Goal: Transaction & Acquisition: Subscribe to service/newsletter

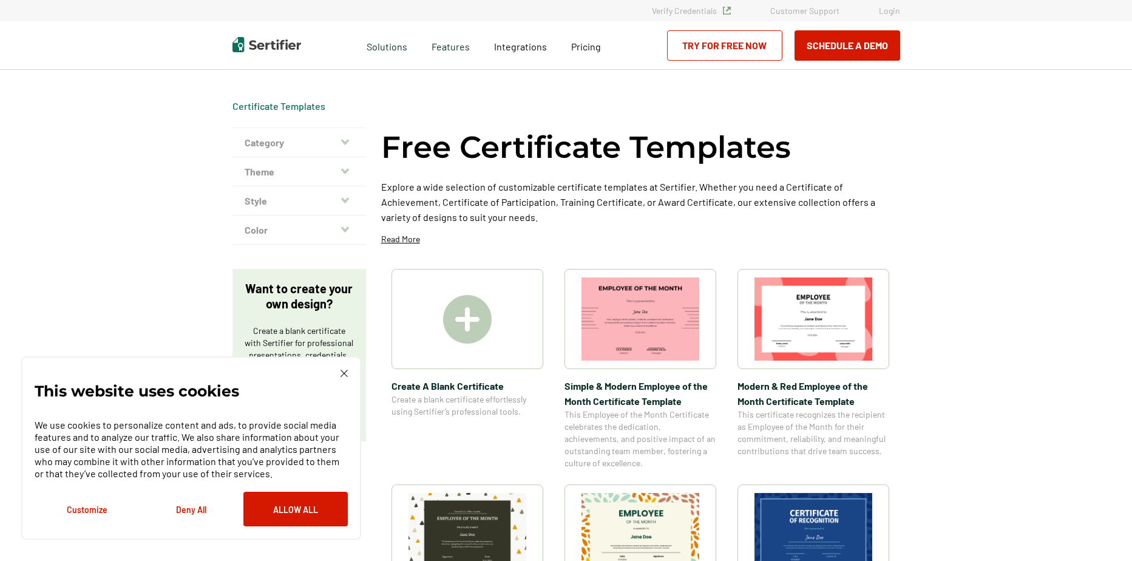
scroll to position [182, 0]
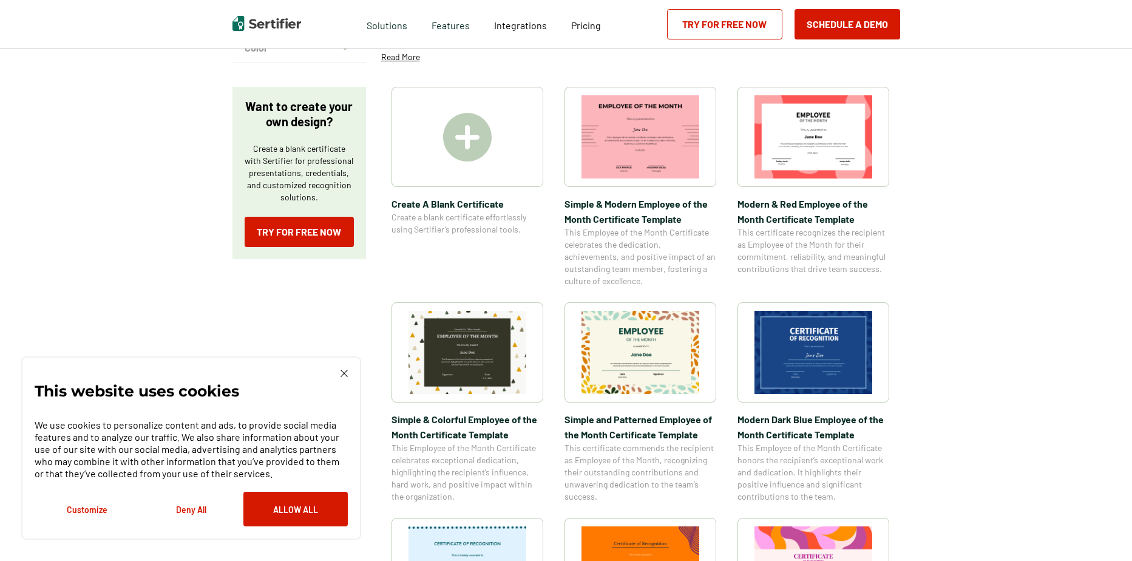
click at [475, 134] on img at bounding box center [467, 137] width 49 height 49
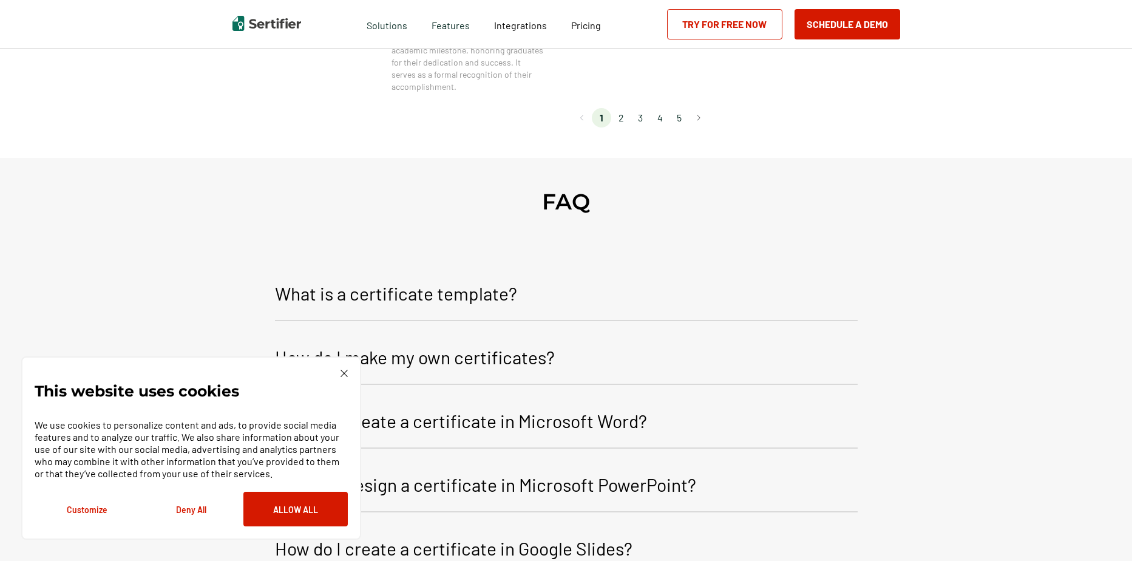
scroll to position [910, 0]
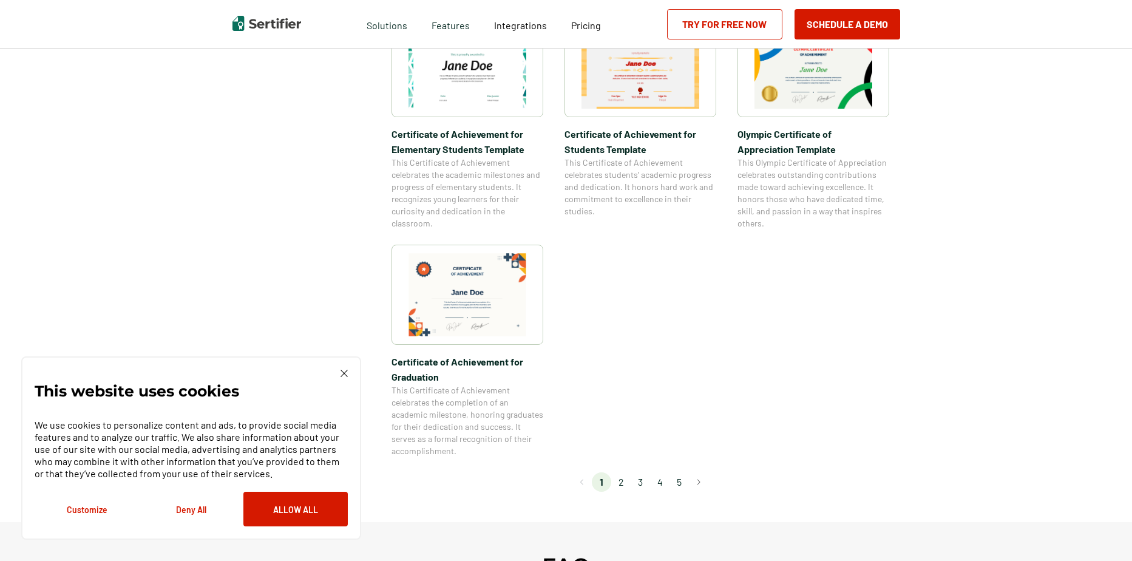
click at [625, 479] on li "2" at bounding box center [620, 481] width 19 height 19
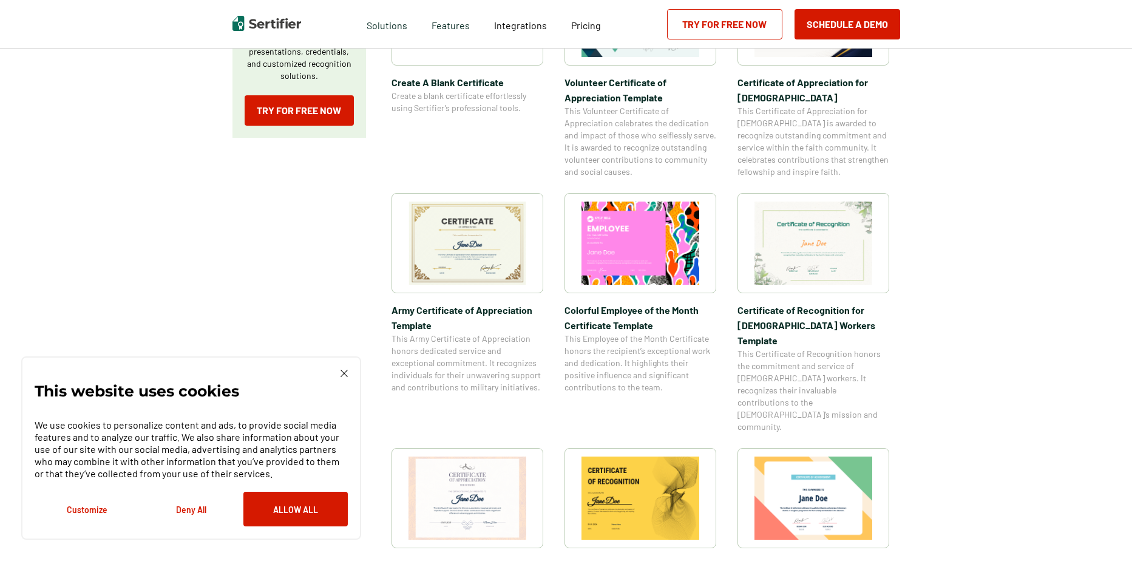
scroll to position [0, 0]
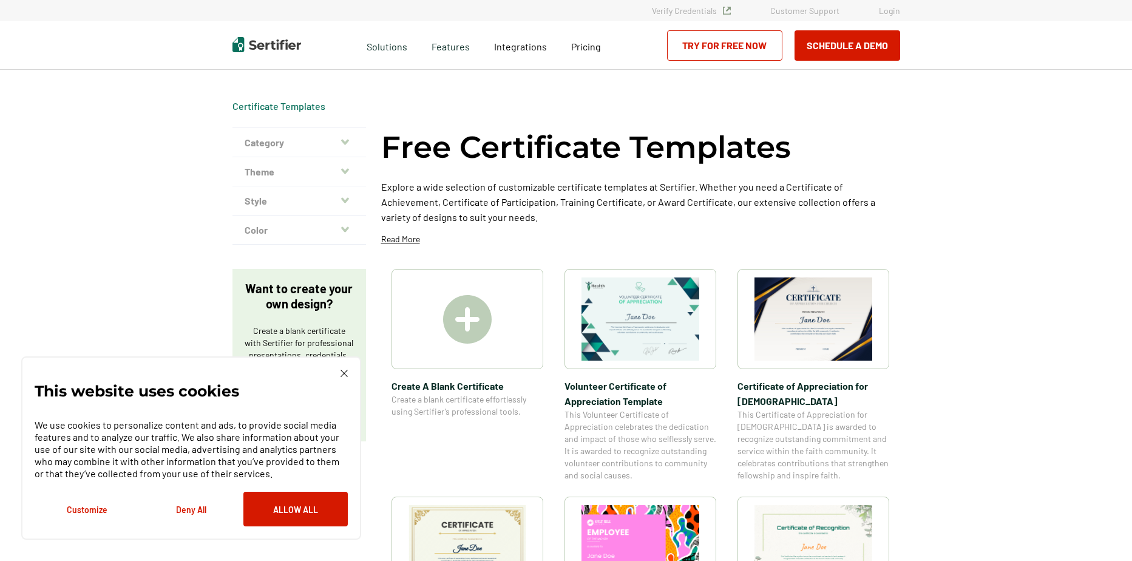
click at [341, 369] on div "This website uses cookies We use cookies to personalize content and ads, to pro…" at bounding box center [191, 447] width 340 height 183
click at [344, 374] on img at bounding box center [343, 373] width 7 height 7
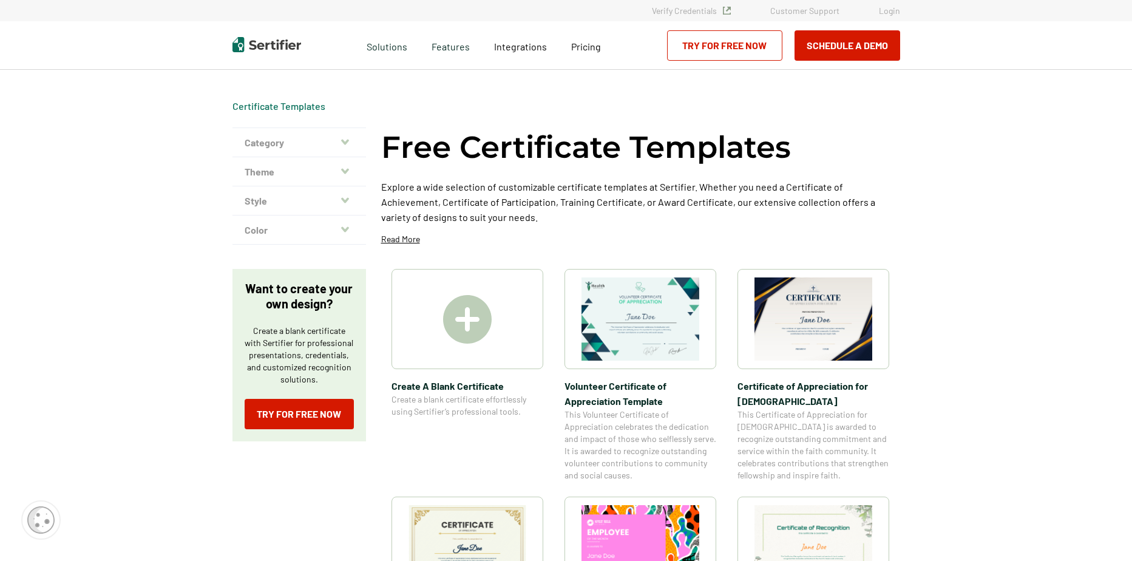
click at [293, 175] on button "Theme" at bounding box center [299, 171] width 134 height 29
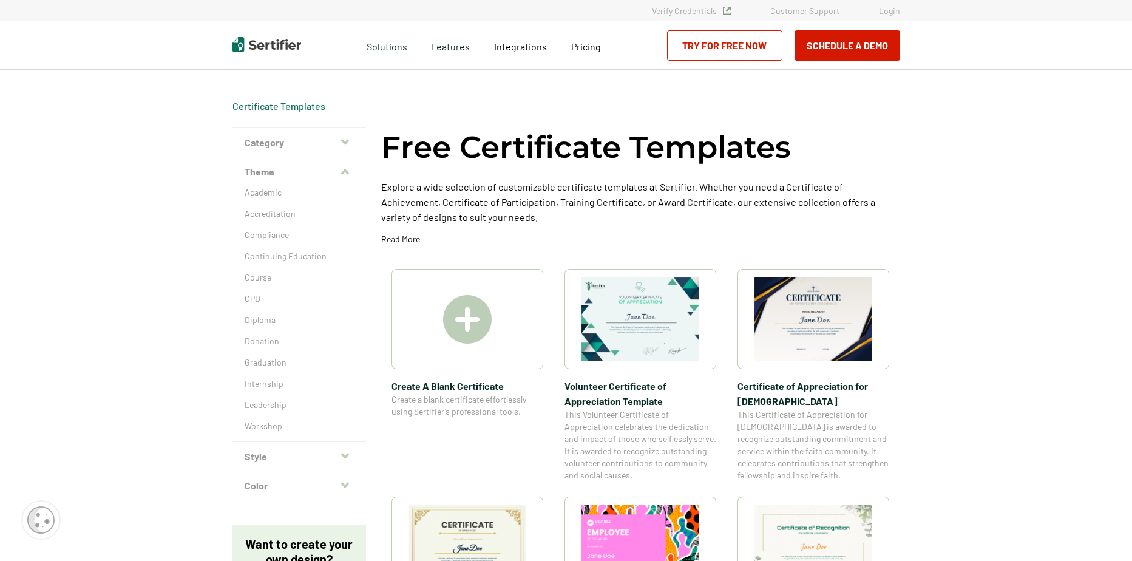
click at [292, 175] on button "Theme" at bounding box center [299, 171] width 134 height 29
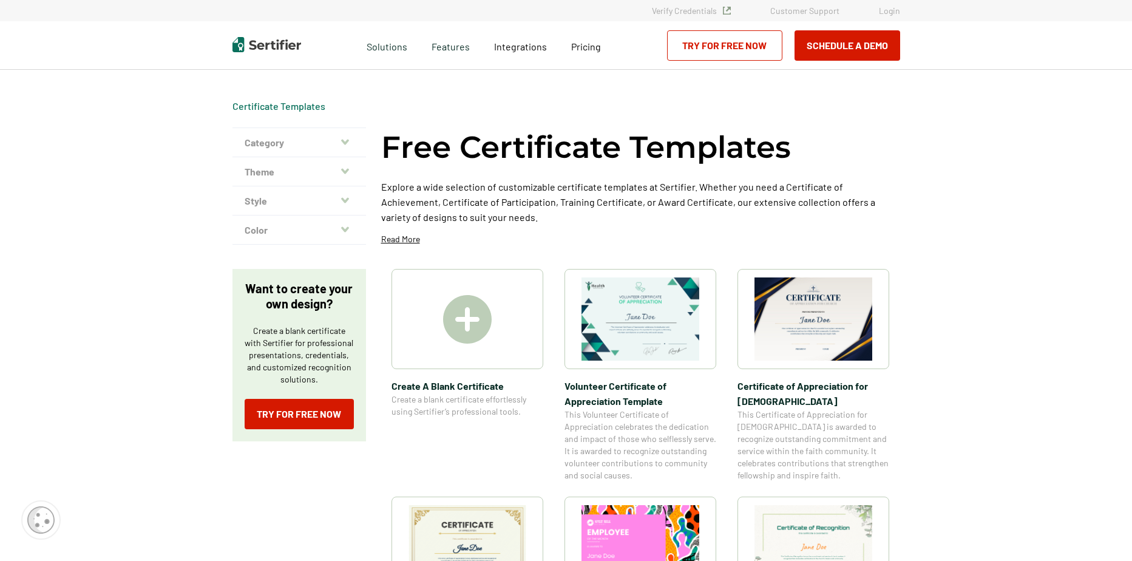
click at [327, 234] on button "Color" at bounding box center [299, 229] width 134 height 29
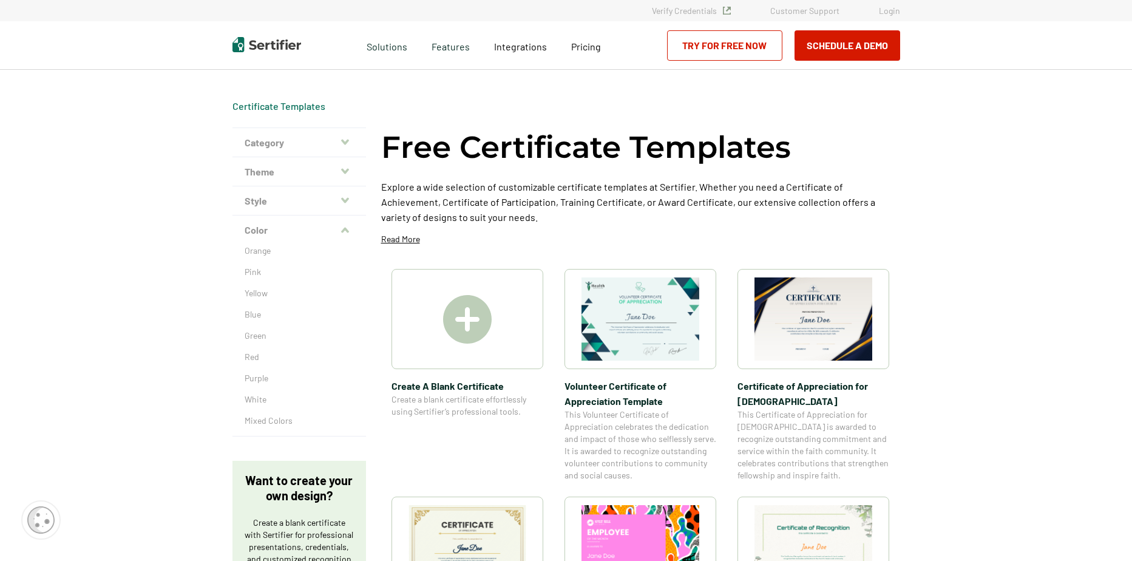
click at [273, 229] on button "Color" at bounding box center [299, 229] width 134 height 29
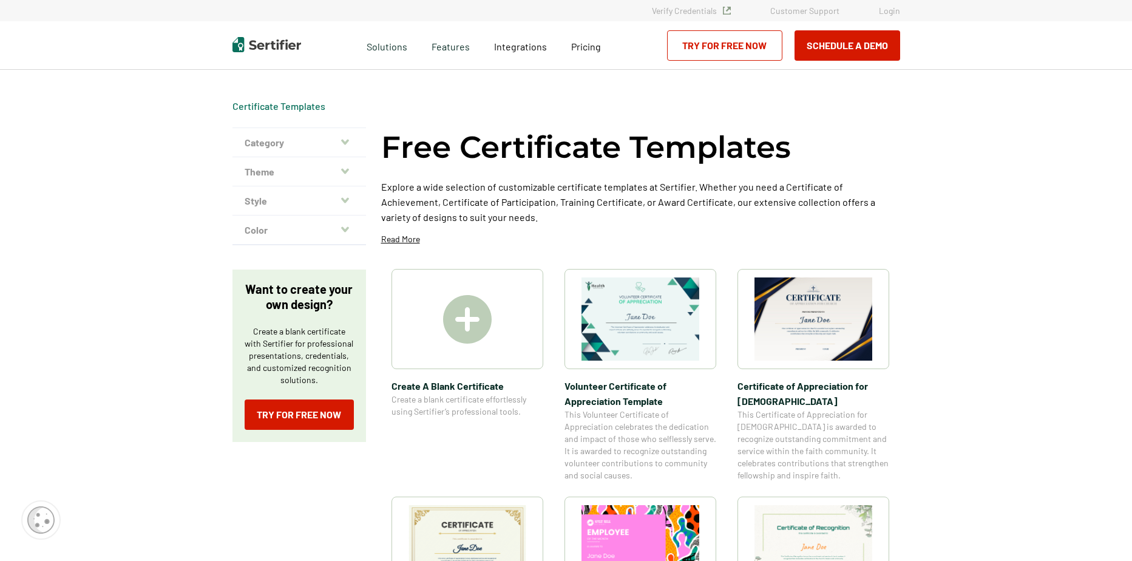
click at [299, 204] on button "Style" at bounding box center [299, 200] width 134 height 29
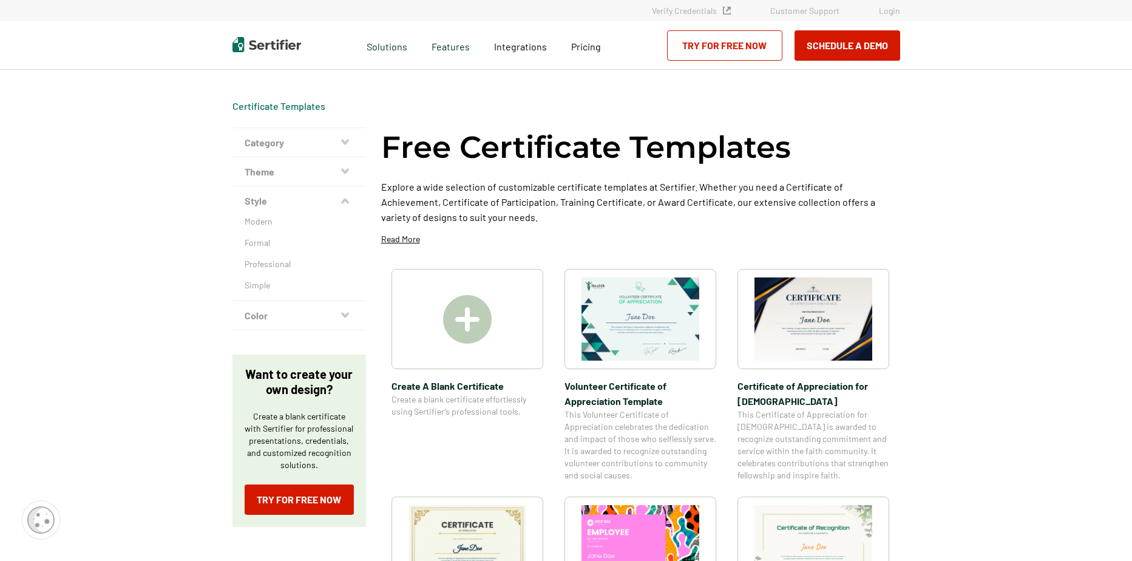
click at [299, 204] on button "Style" at bounding box center [299, 200] width 134 height 29
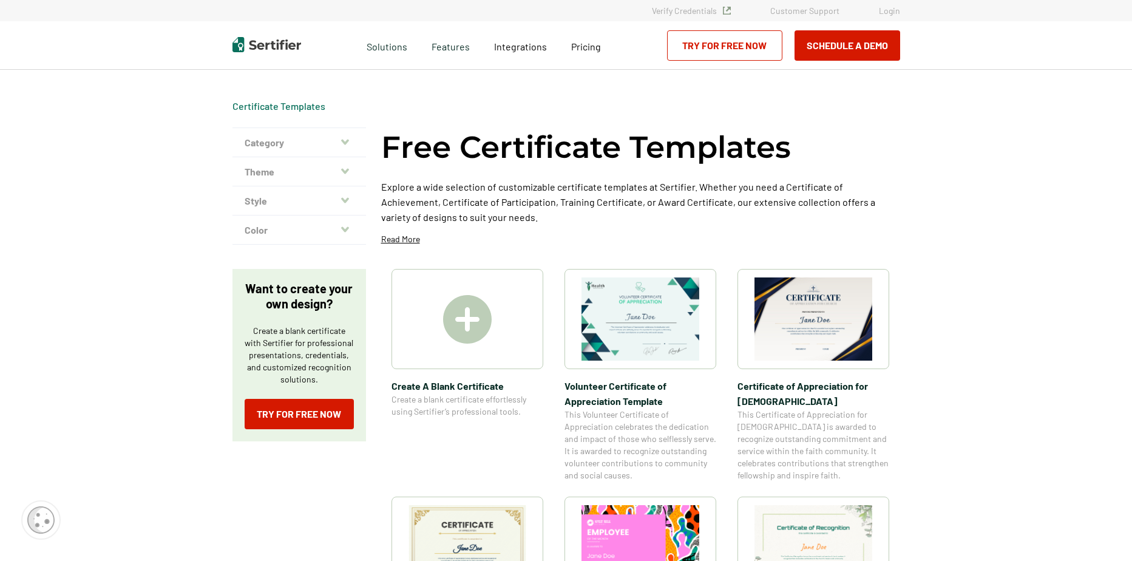
click at [305, 197] on button "Style" at bounding box center [299, 200] width 134 height 29
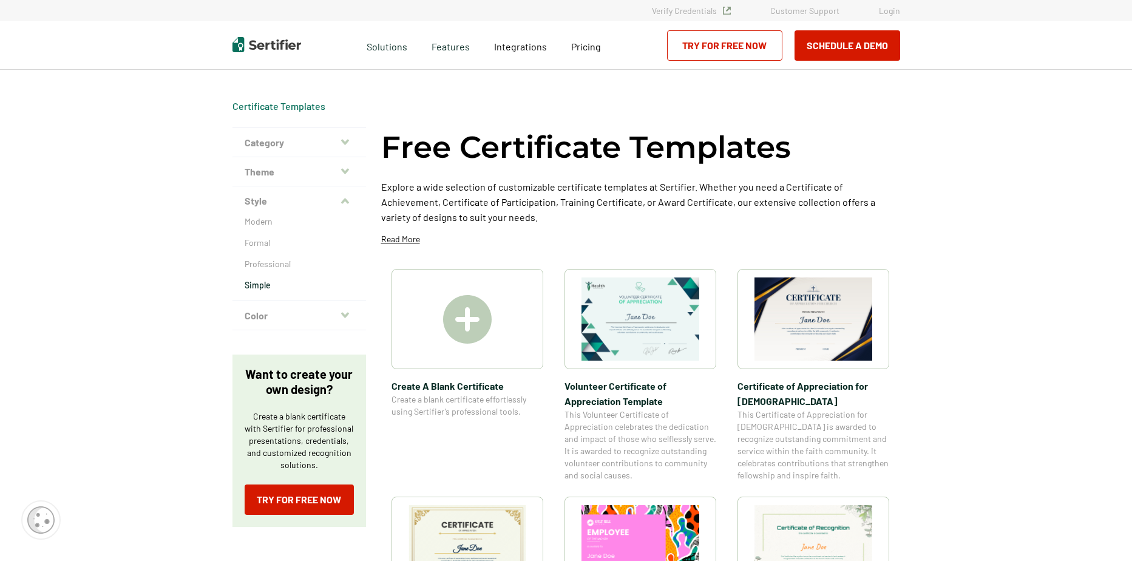
click at [260, 288] on p "Simple" at bounding box center [299, 285] width 109 height 12
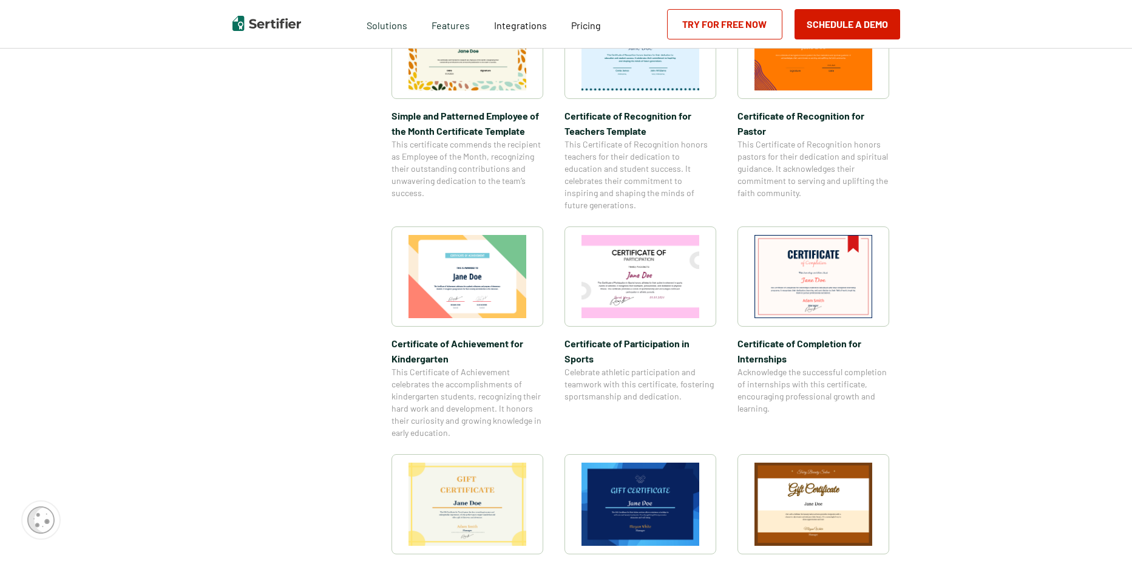
scroll to position [607, 0]
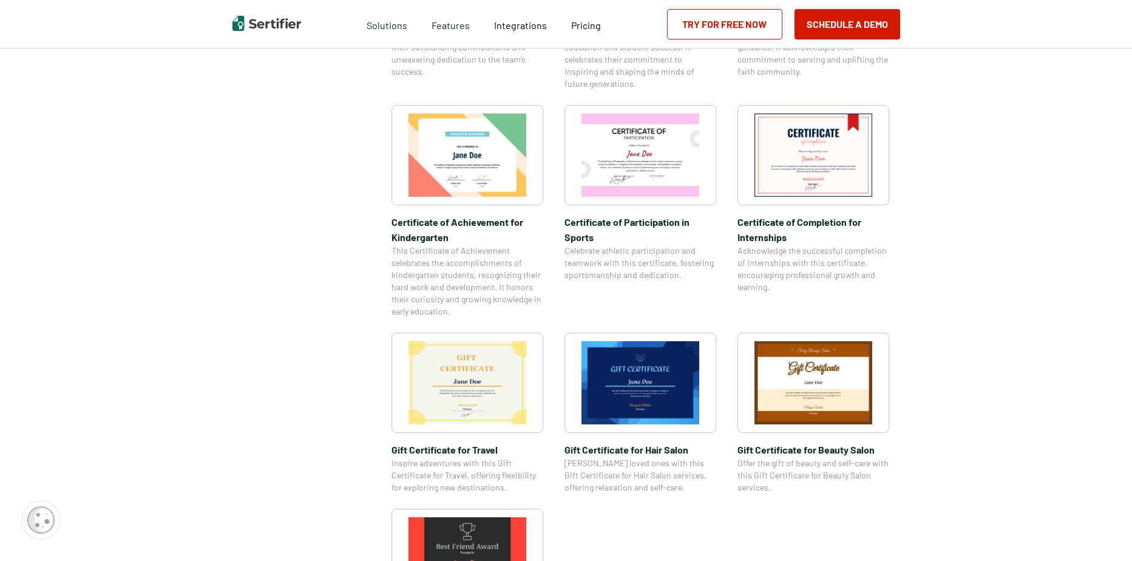
click at [481, 396] on img at bounding box center [467, 382] width 118 height 83
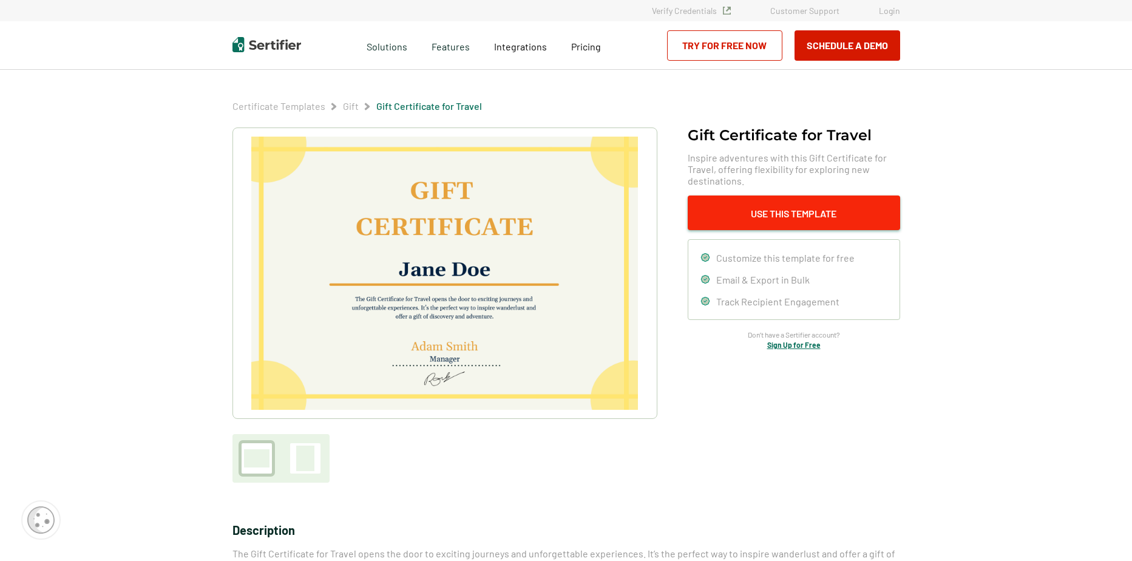
click at [822, 219] on button "Use This Template" at bounding box center [794, 212] width 212 height 35
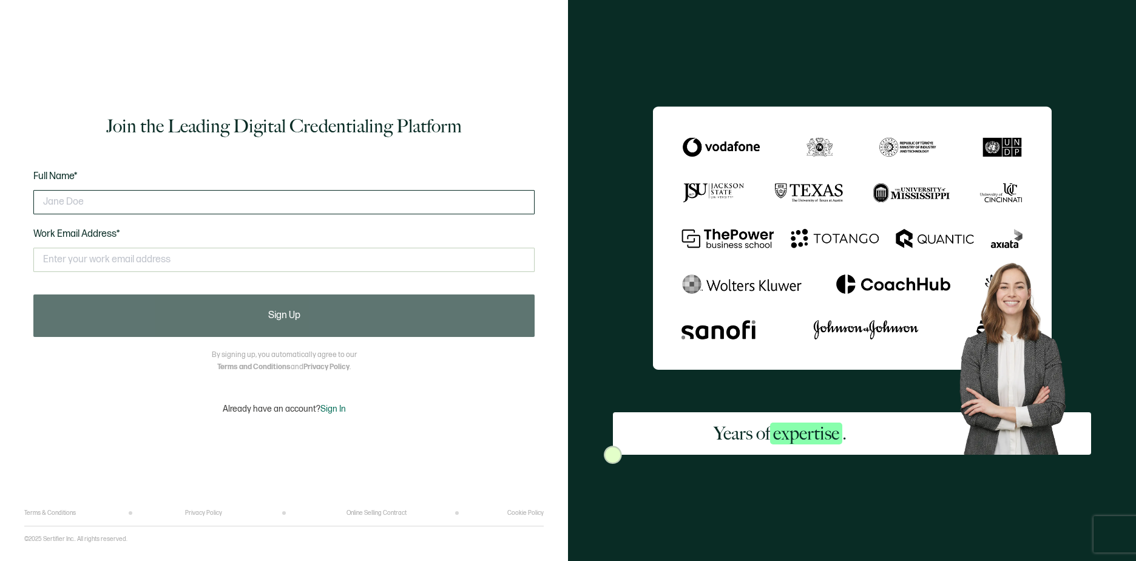
click at [252, 200] on input "text" at bounding box center [283, 202] width 501 height 24
type input "Jamie Perez"
type input "G"
type input "Jamie.Blair@Hilton.com"
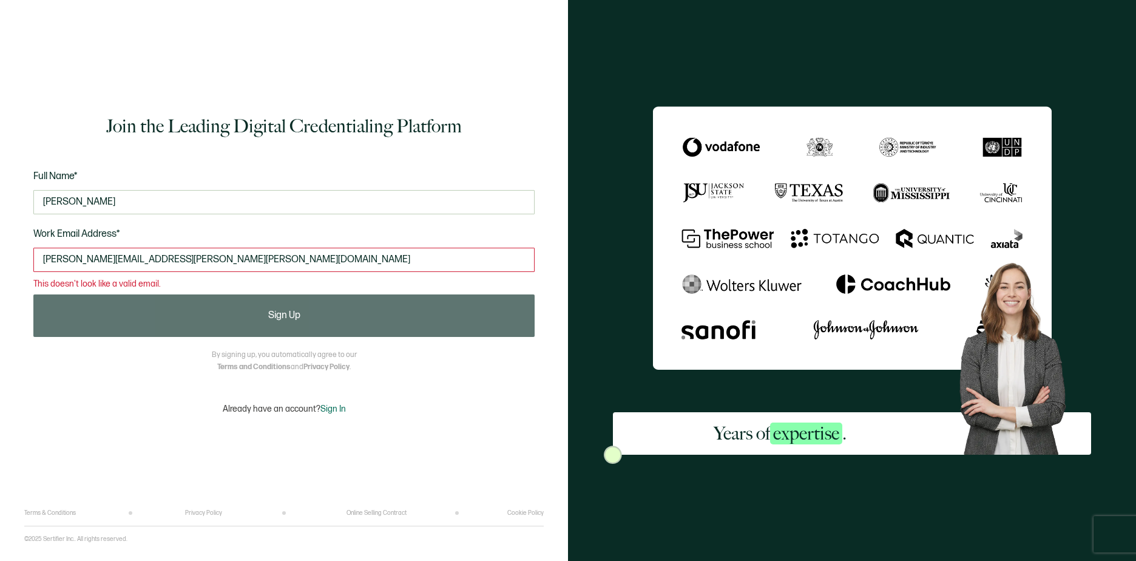
click at [340, 407] on span "Sign In" at bounding box center [332, 409] width 25 height 10
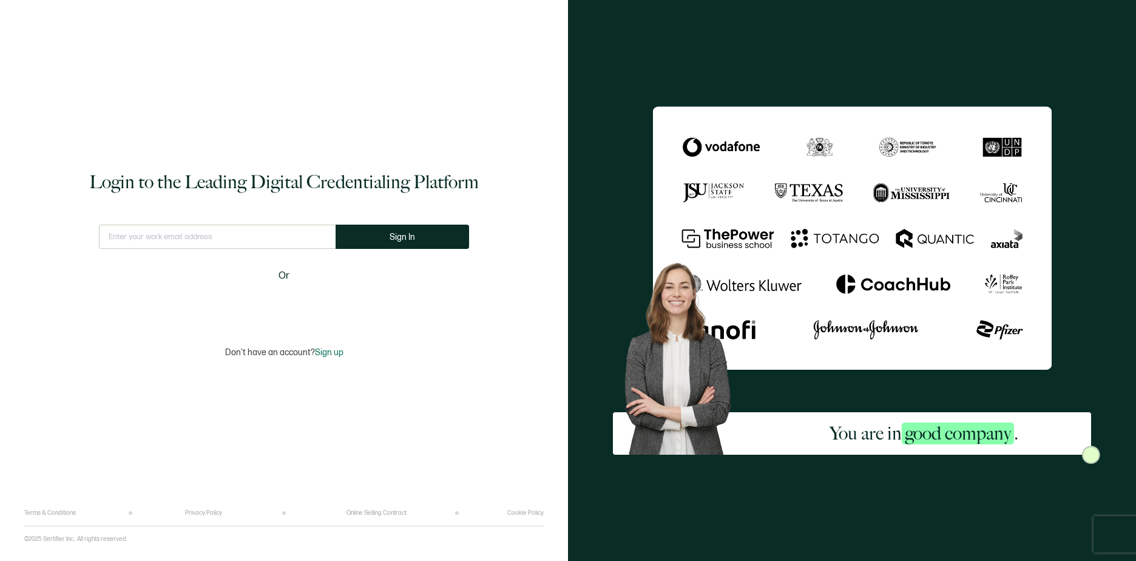
click at [326, 352] on span "Sign up" at bounding box center [329, 352] width 29 height 10
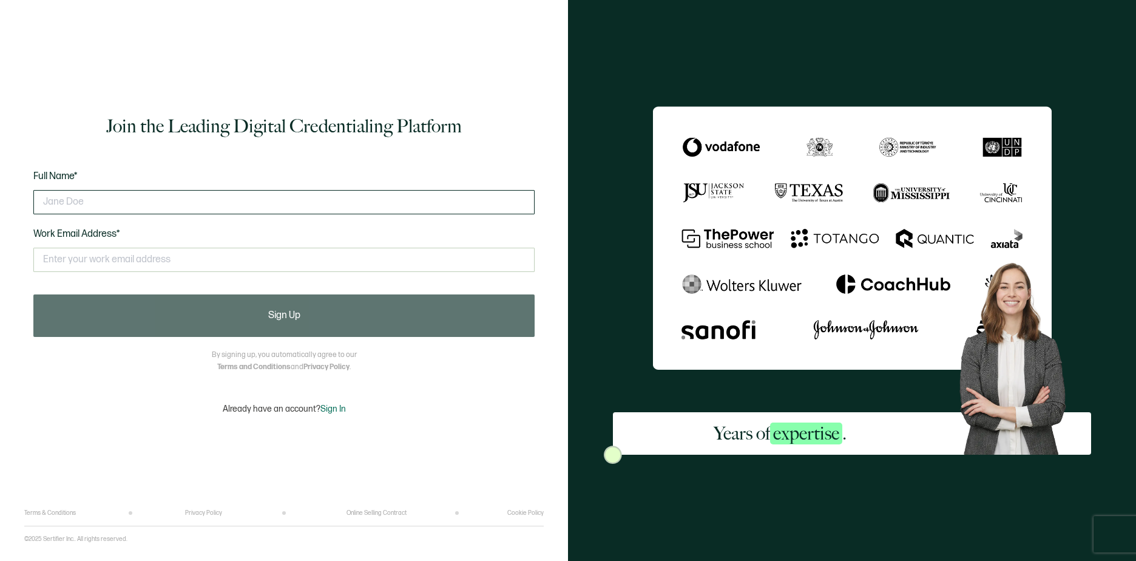
click at [181, 206] on input "text" at bounding box center [283, 202] width 501 height 24
type input "Jamie Perez"
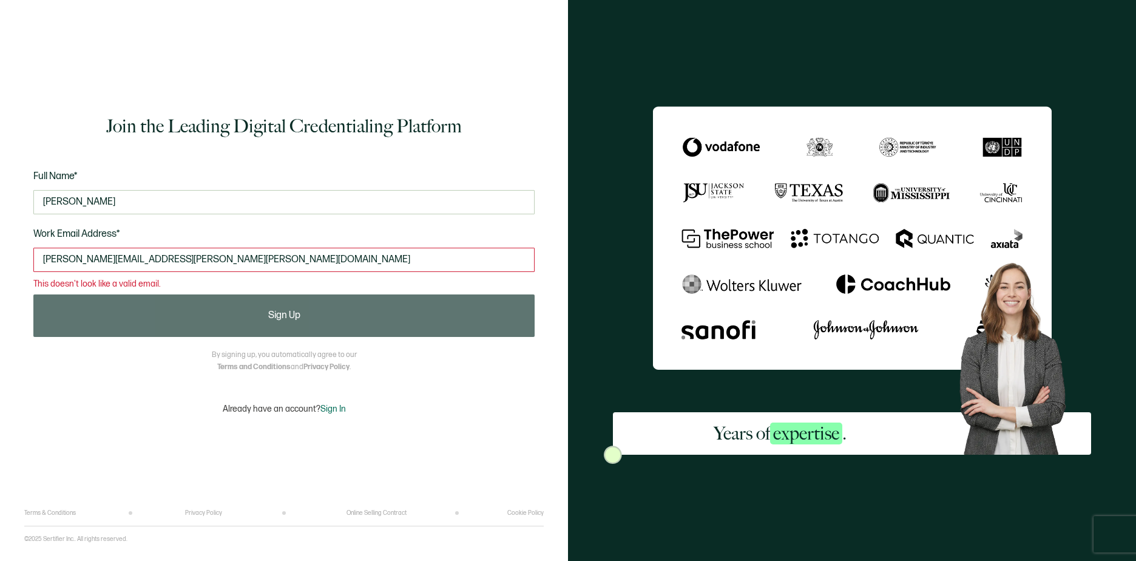
drag, startPoint x: 184, startPoint y: 255, endPoint x: 0, endPoint y: 257, distance: 184.5
click at [0, 251] on html "Join the Leading Digital Credentialing Platform Full Name* Jamie Perez Work Ema…" at bounding box center [568, 280] width 1136 height 561
drag, startPoint x: 0, startPoint y: 257, endPoint x: -2, endPoint y: 288, distance: 30.4
click at [0, 288] on html "Join the Leading Digital Credentialing Platform Full Name* Jamie Perez Work Ema…" at bounding box center [568, 280] width 1136 height 561
click at [189, 254] on input "Jamie.Blair@Hilton.com" at bounding box center [283, 260] width 501 height 24
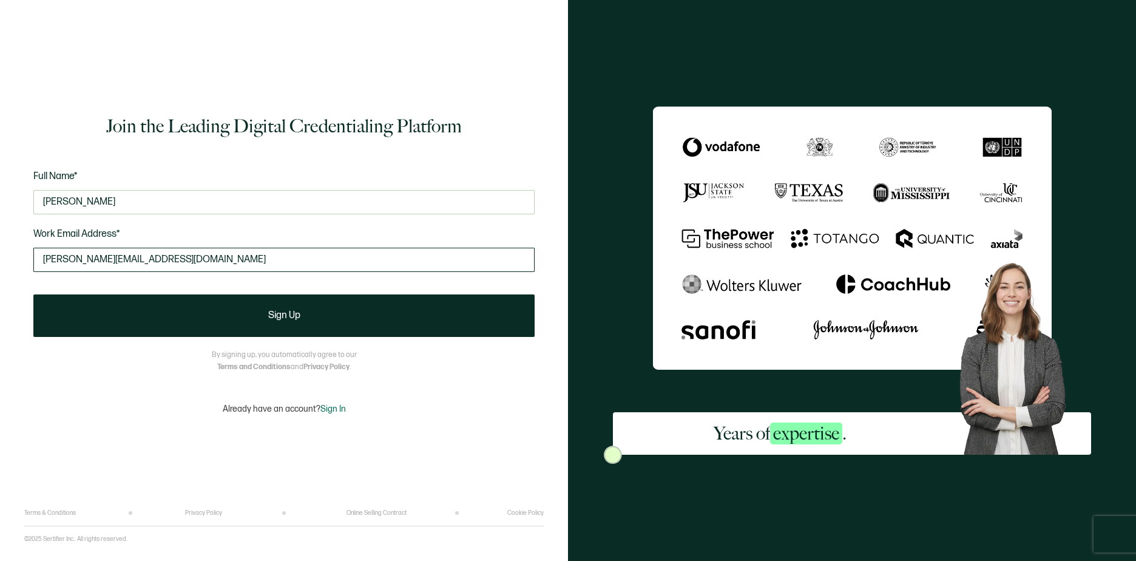
type input "Jamie.Blair1123@gmail.com"
